Goal: Find specific page/section: Find specific page/section

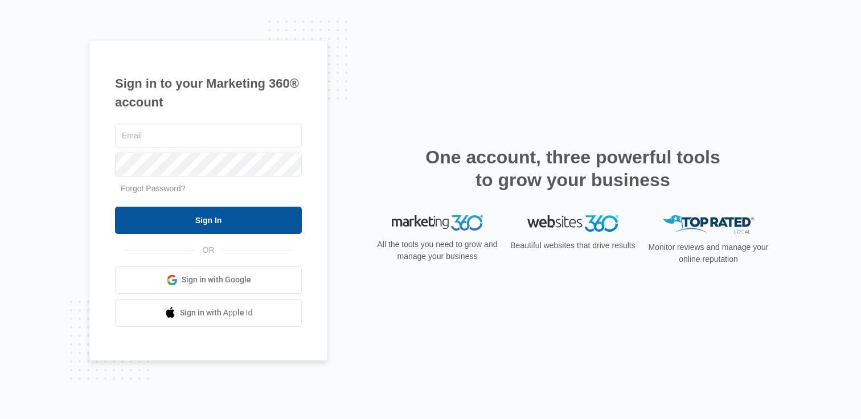
type input "[PERSON_NAME][EMAIL_ADDRESS][PERSON_NAME][DOMAIN_NAME]"
click at [225, 214] on input "Sign In" at bounding box center [208, 220] width 187 height 27
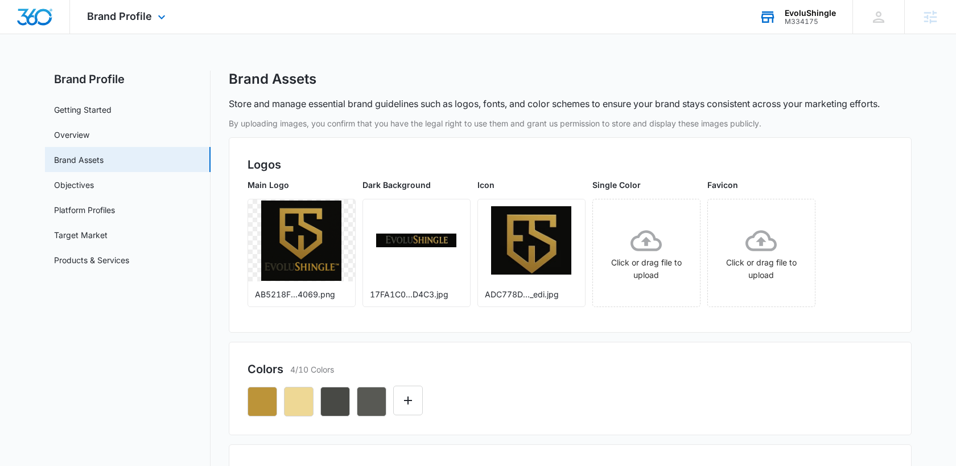
click at [822, 19] on div "M334175" at bounding box center [810, 22] width 51 height 8
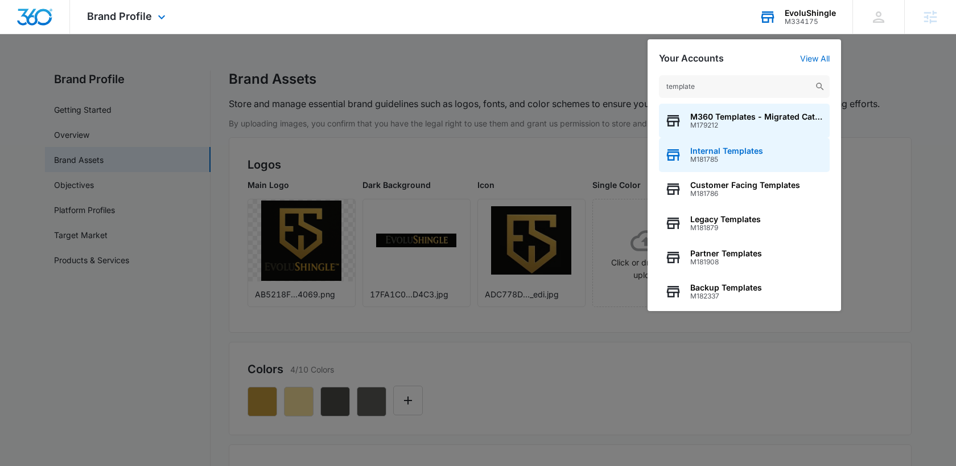
type input "template"
click at [734, 149] on span "Internal Templates" at bounding box center [727, 150] width 73 height 9
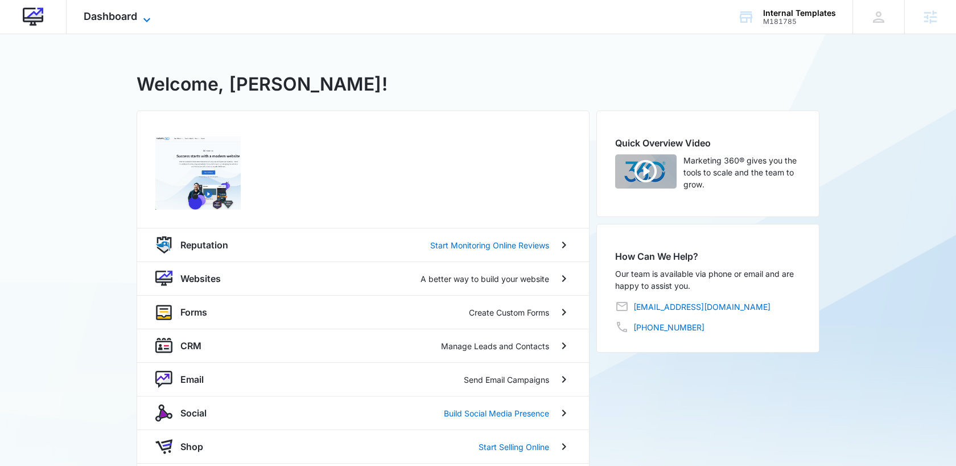
click at [114, 22] on span "Dashboard" at bounding box center [111, 16] width 54 height 12
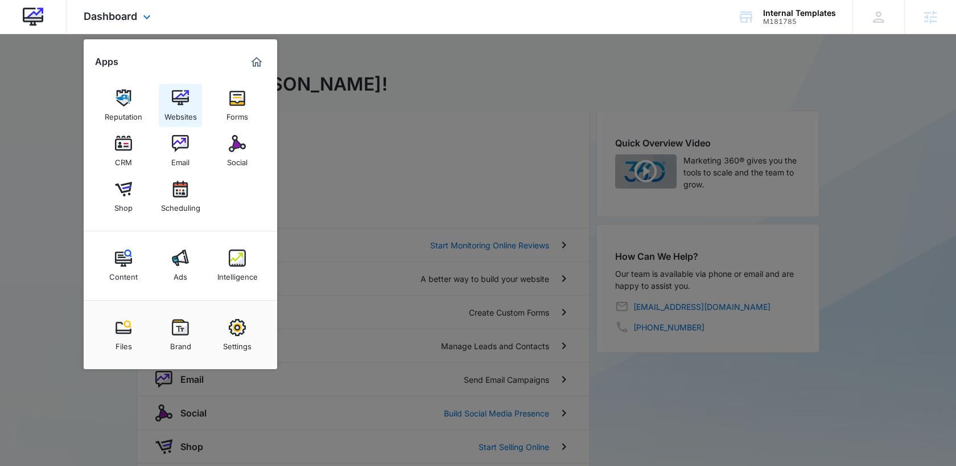
click at [190, 102] on link "Websites" at bounding box center [180, 105] width 43 height 43
